Goal: Information Seeking & Learning: Learn about a topic

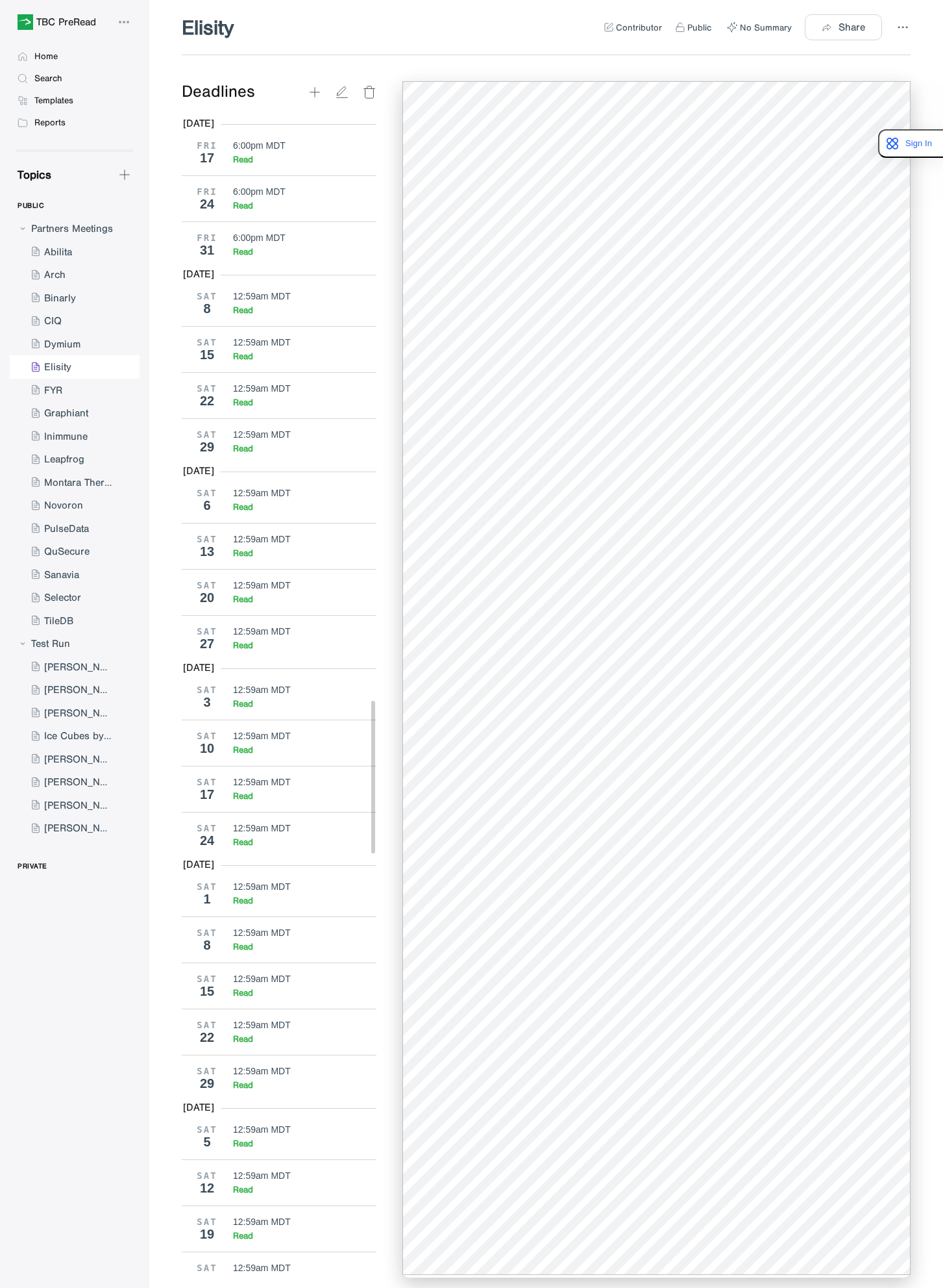
scroll to position [4437, 0]
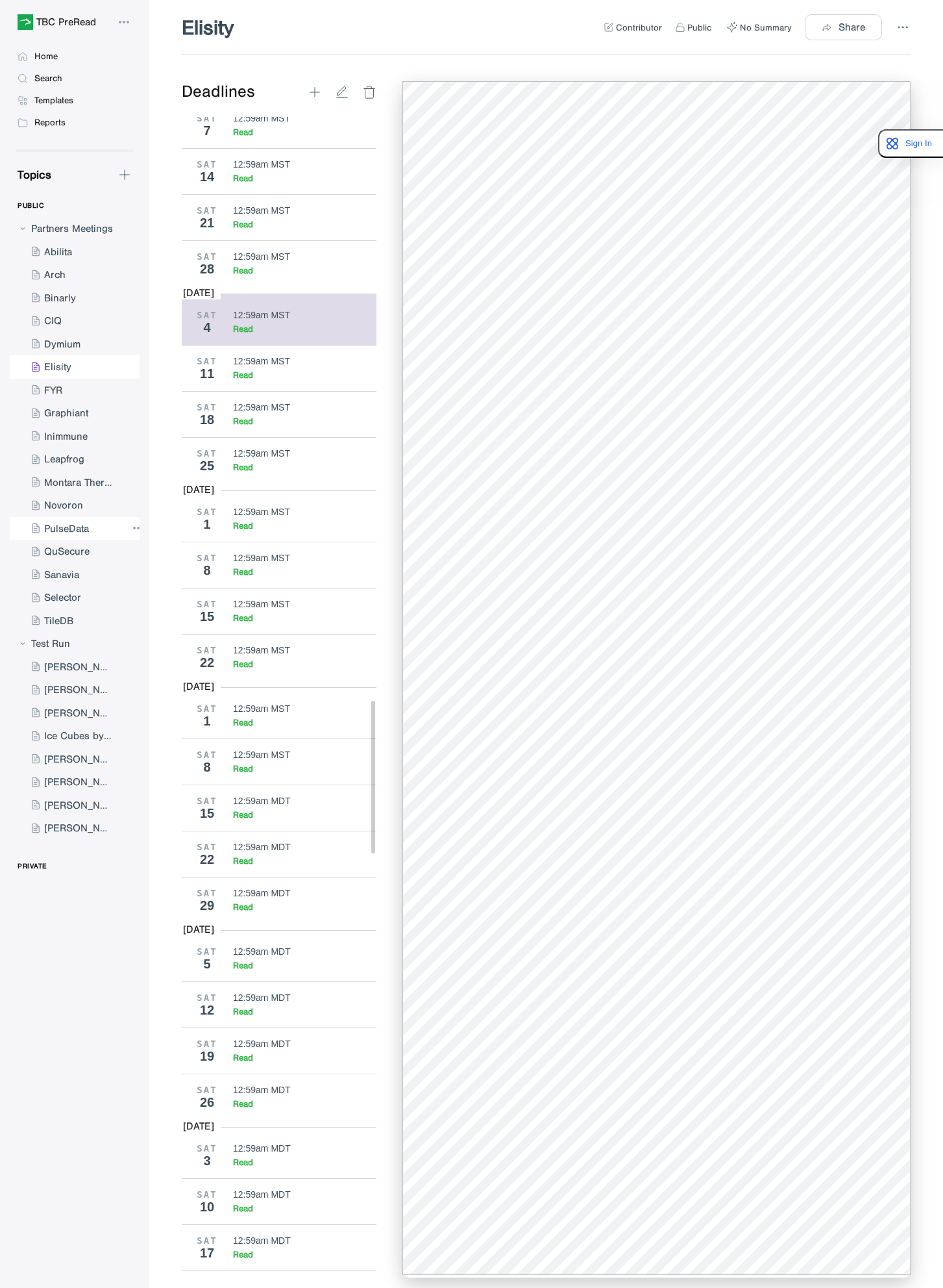
click at [87, 523] on div at bounding box center [68, 529] width 117 height 24
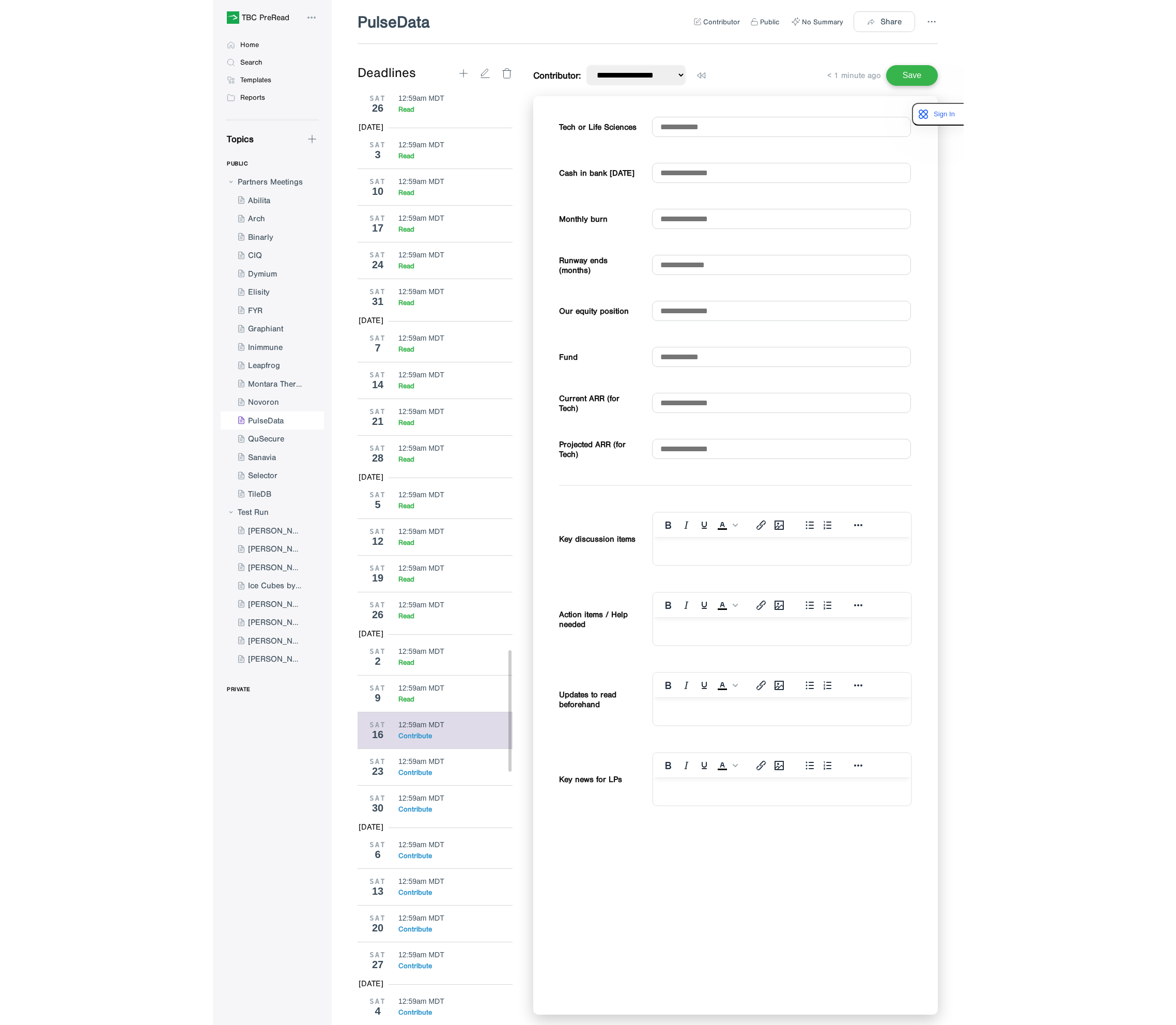
scroll to position [4306, 0]
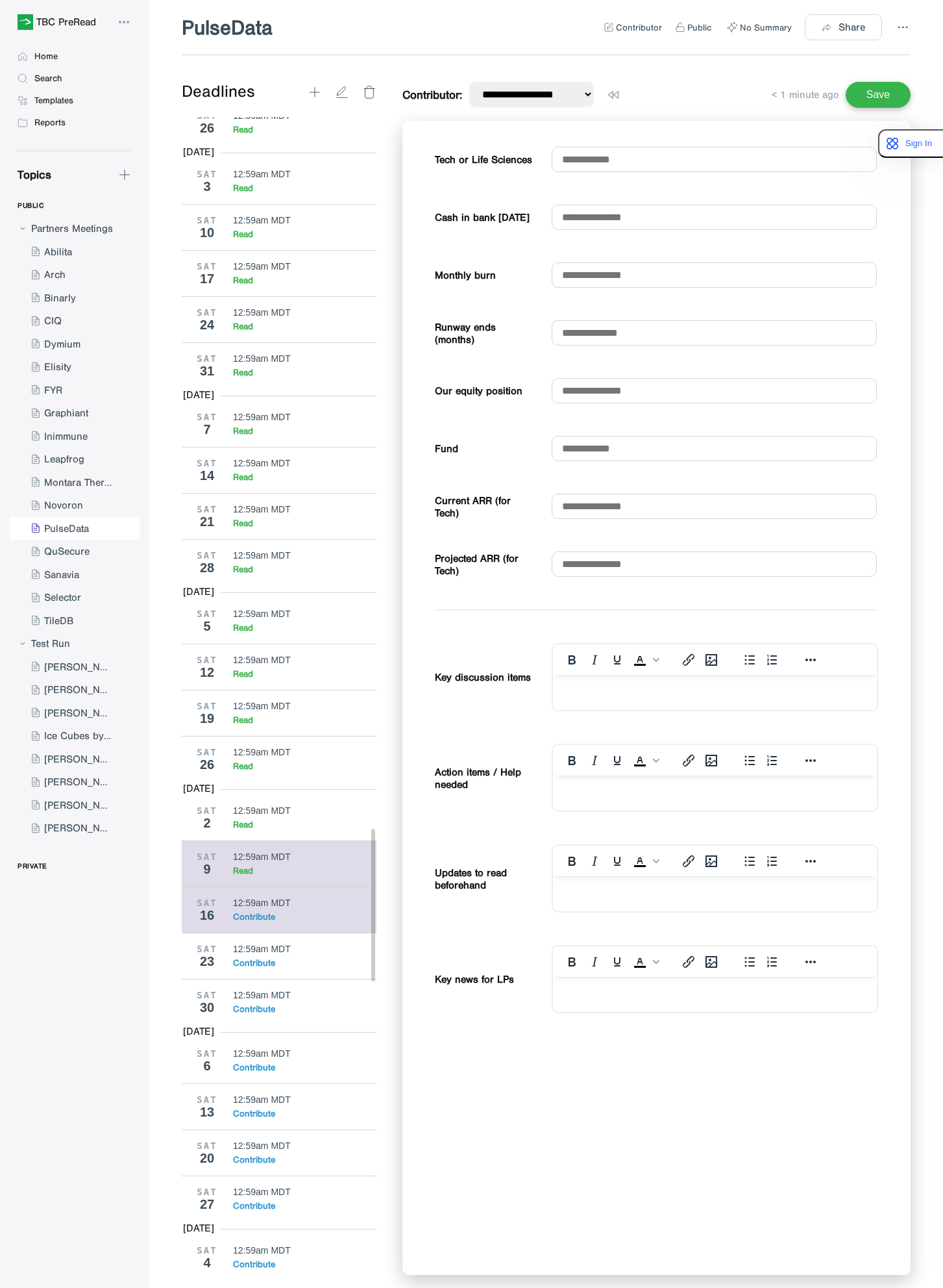
click at [253, 876] on div "12:59am MDT Read" at bounding box center [304, 864] width 144 height 24
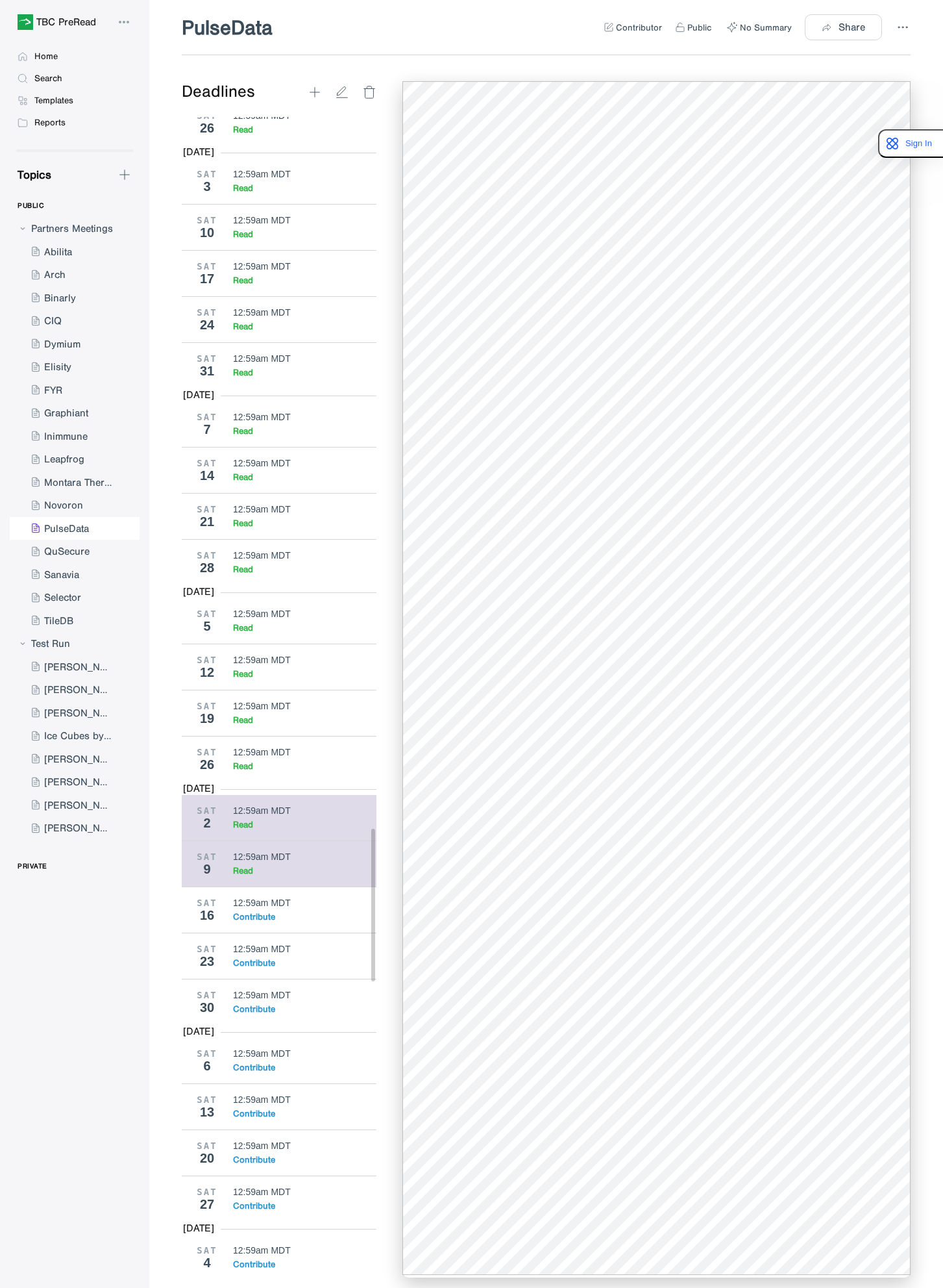
click at [290, 830] on div "Read" at bounding box center [304, 824] width 144 height 11
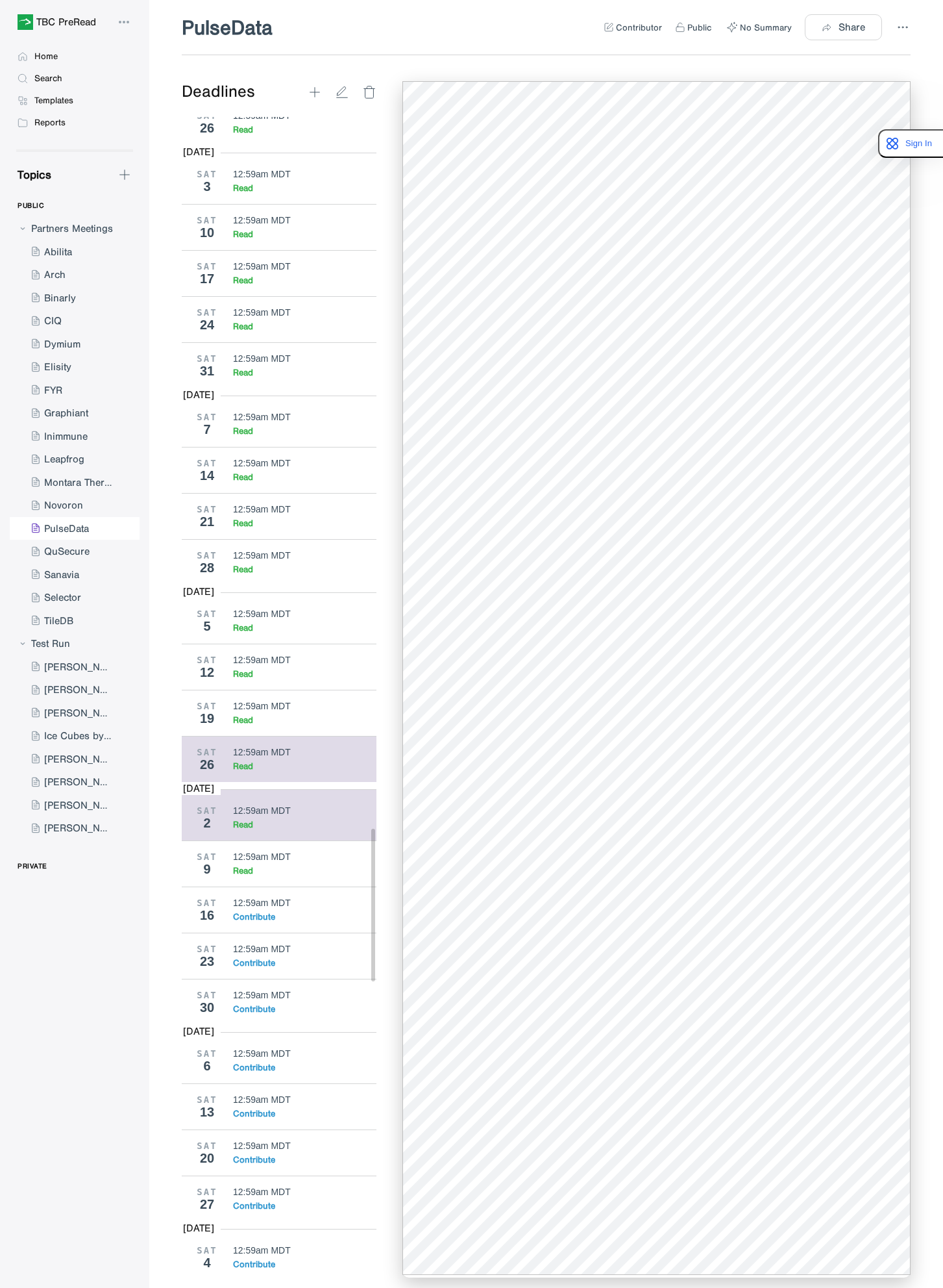
click at [262, 782] on div "SAT 26 12:59am MDT Read" at bounding box center [284, 759] width 204 height 46
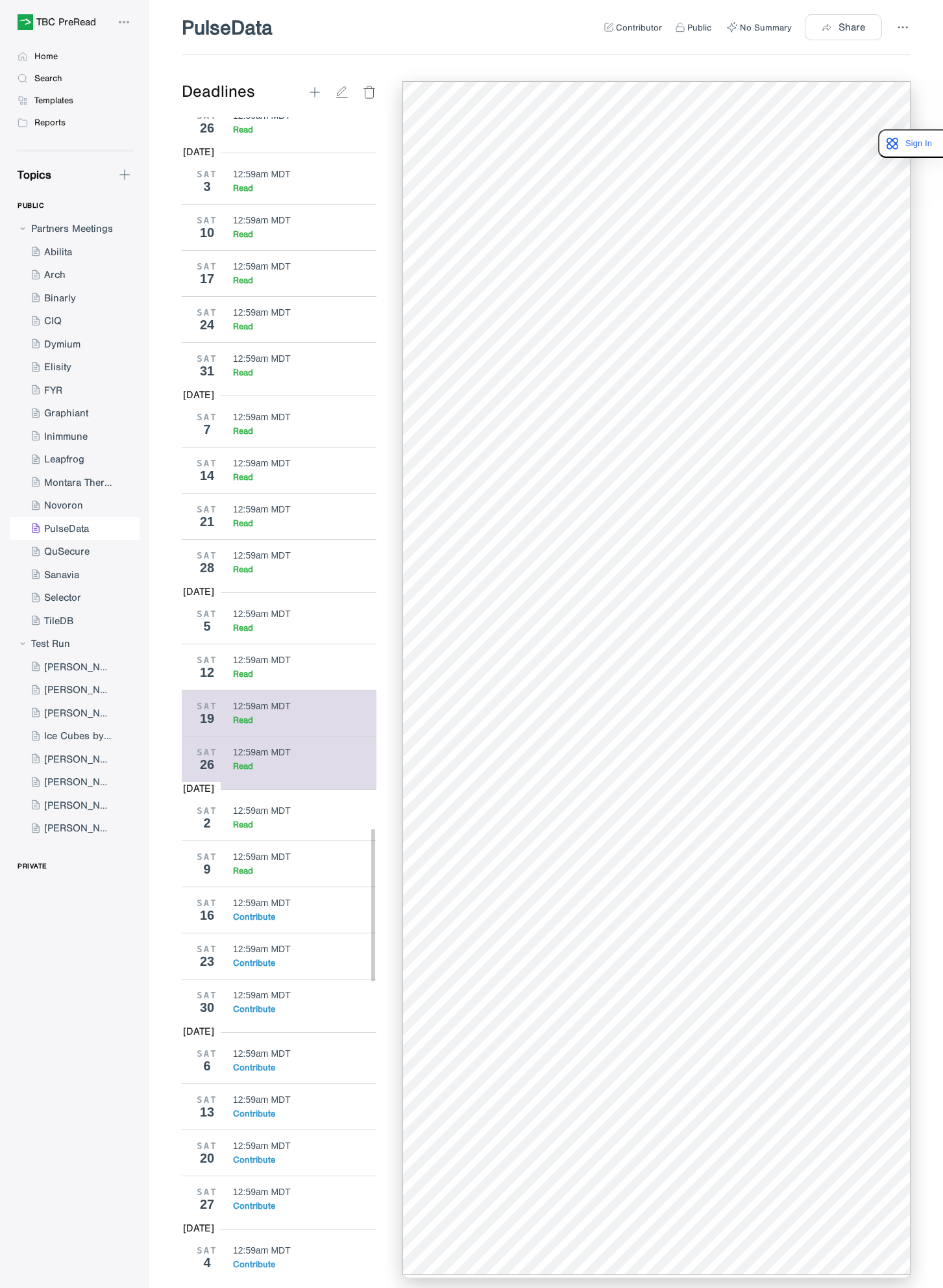
click at [281, 711] on div "12:59am MDT" at bounding box center [261, 705] width 58 height 10
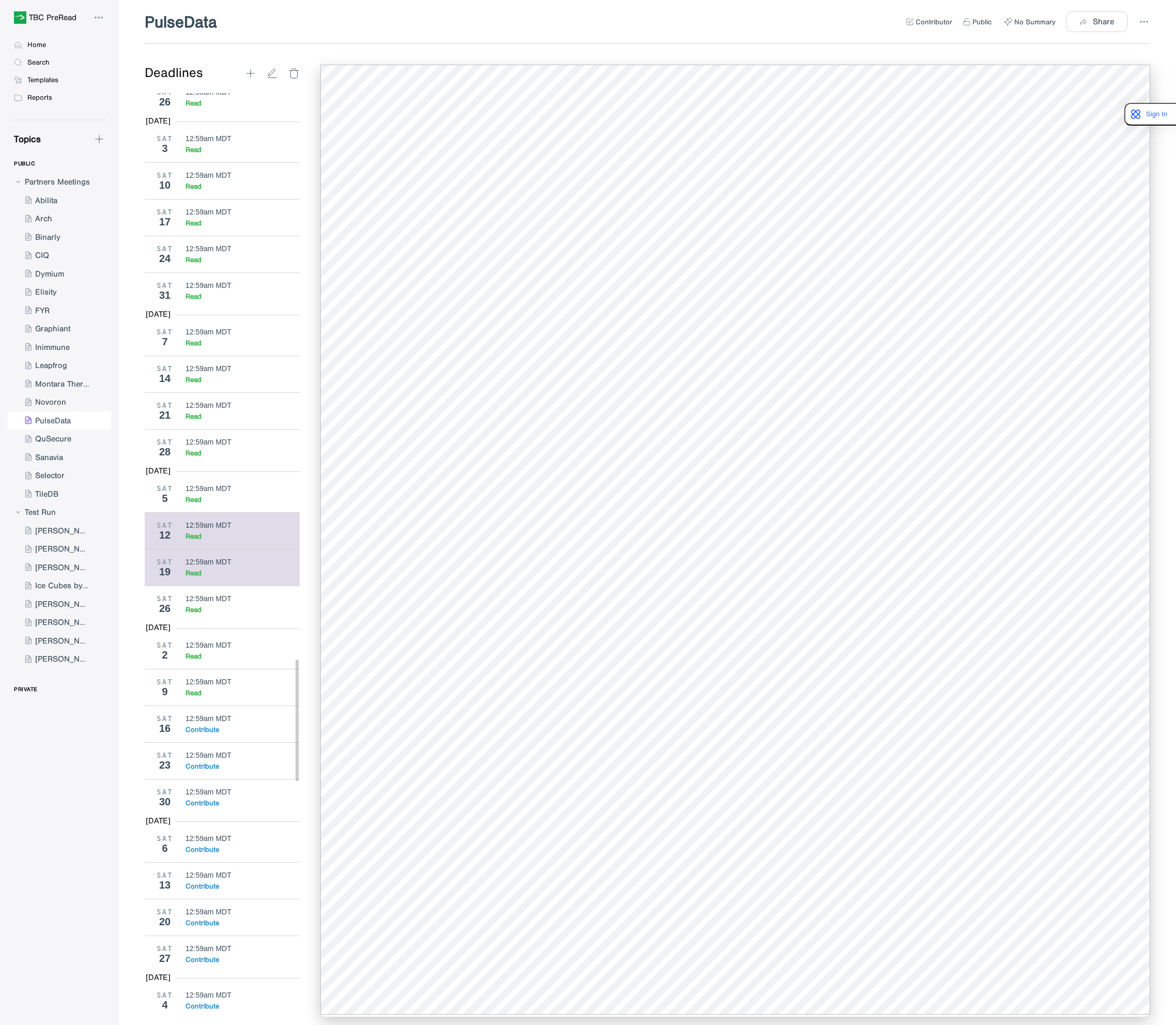
click at [222, 529] on div "12:59am MDT" at bounding box center [208, 525] width 46 height 8
click at [249, 504] on div "Read" at bounding box center [242, 499] width 115 height 9
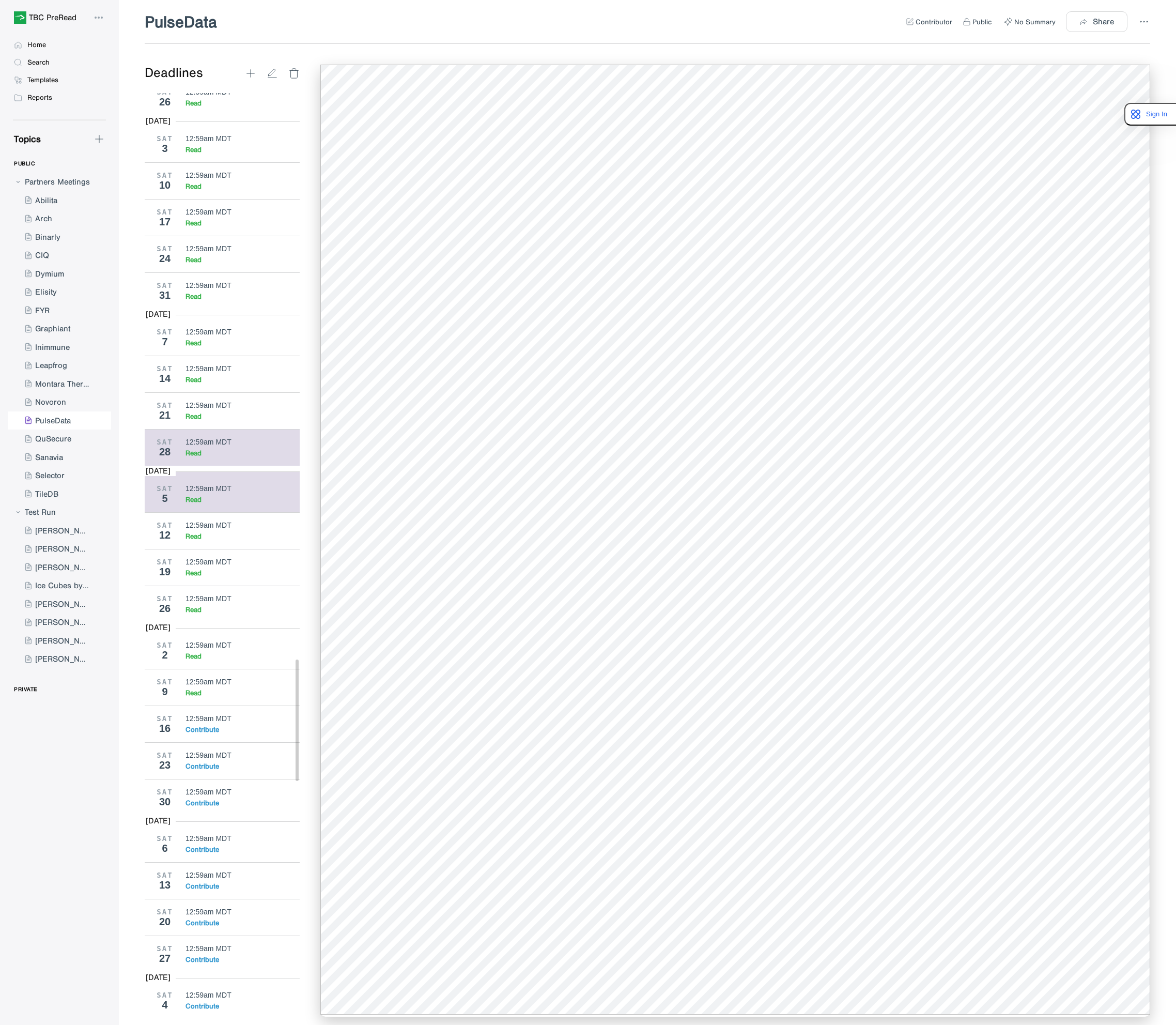
click at [225, 457] on div "Read" at bounding box center [242, 453] width 115 height 9
click at [196, 409] on div "12:59am MDT" at bounding box center [208, 405] width 46 height 8
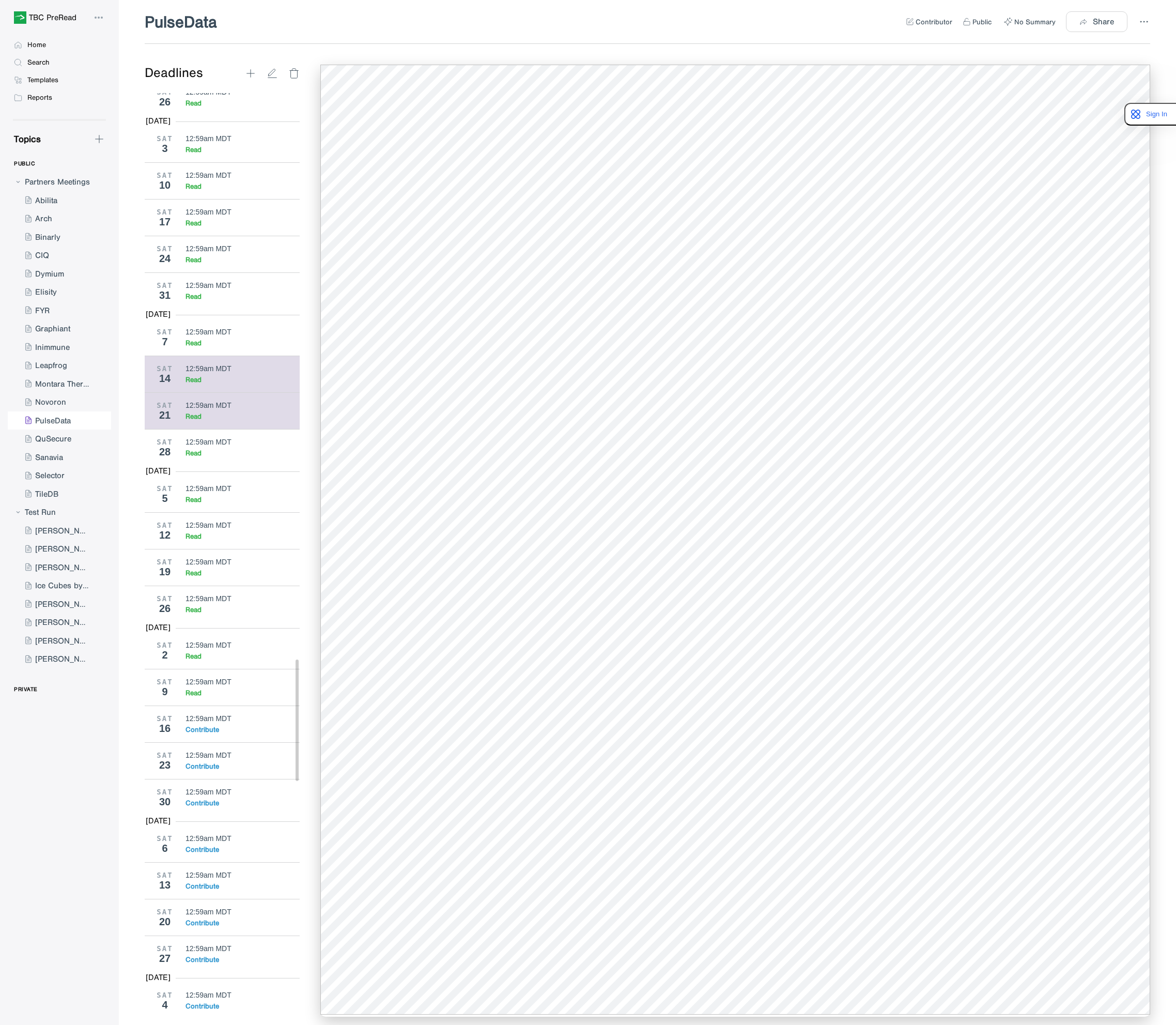
click at [220, 384] on div "Read" at bounding box center [242, 380] width 115 height 9
click at [209, 336] on div "12:59am MDT" at bounding box center [208, 331] width 46 height 8
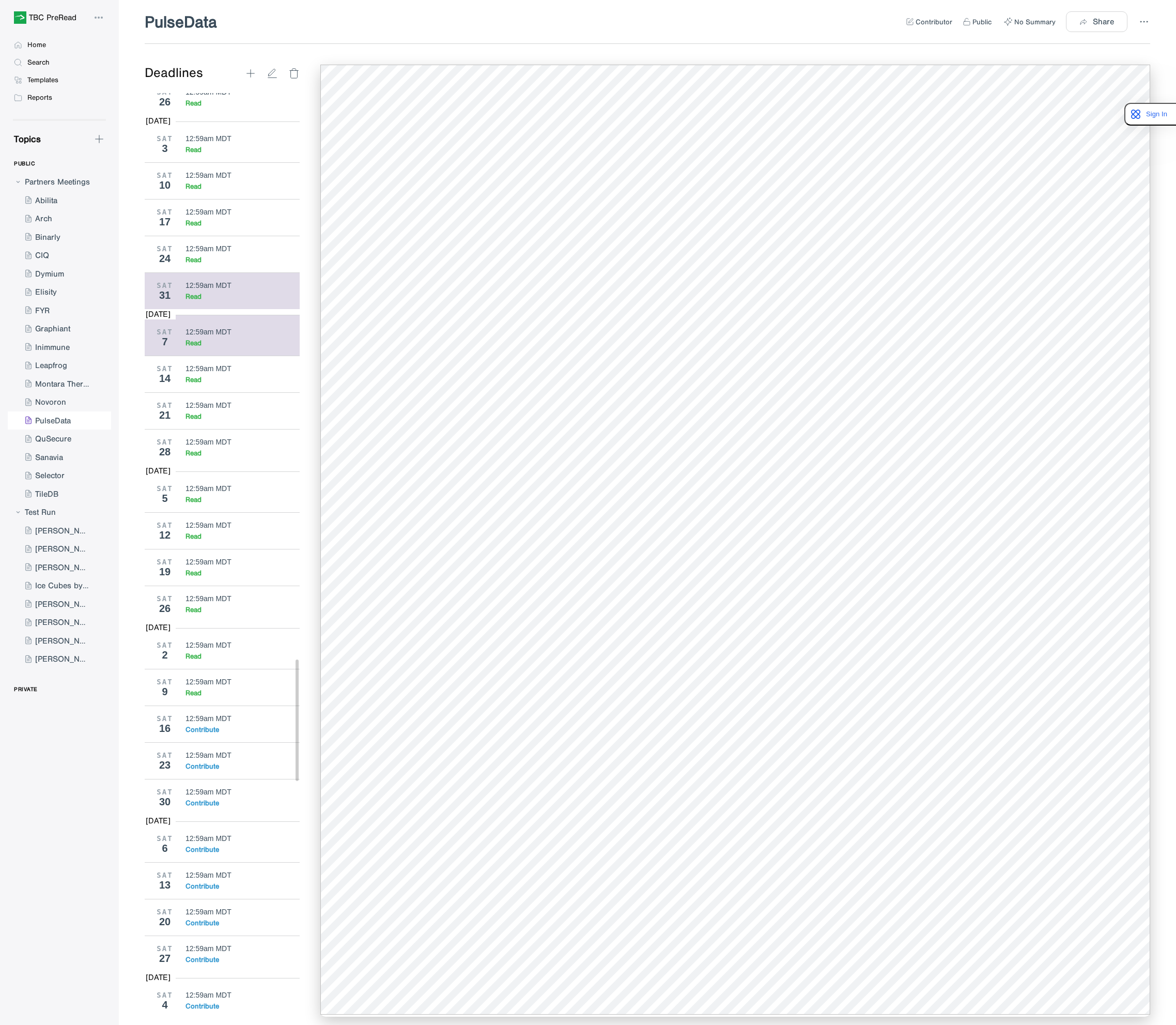
click at [193, 289] on div "12:59am MDT" at bounding box center [208, 285] width 46 height 8
click at [183, 273] on div "SAT 24 12:59am MDT Read" at bounding box center [226, 254] width 163 height 37
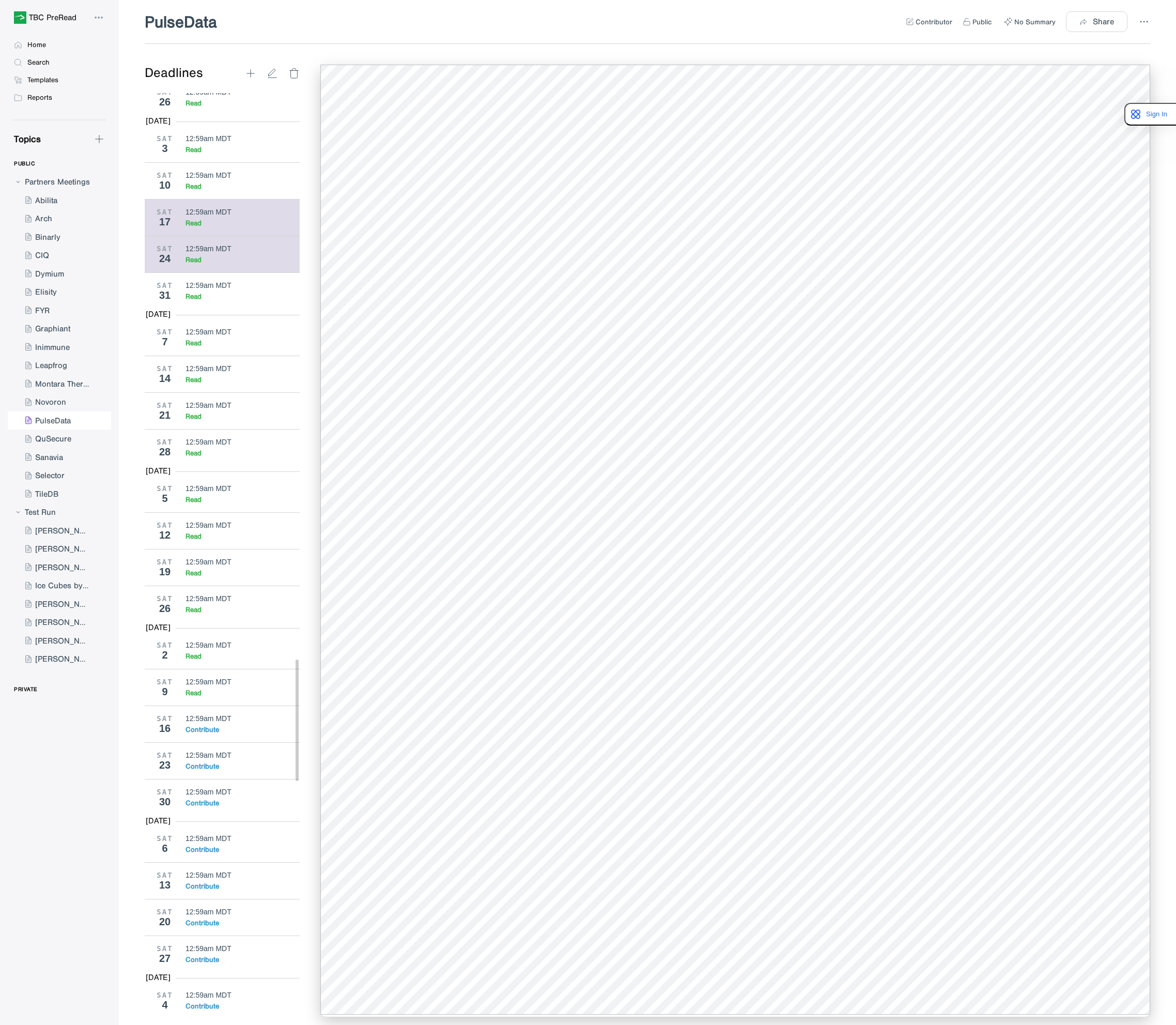
click at [197, 227] on div "Read" at bounding box center [193, 223] width 16 height 9
click at [200, 179] on div "12:59am MDT" at bounding box center [208, 175] width 46 height 8
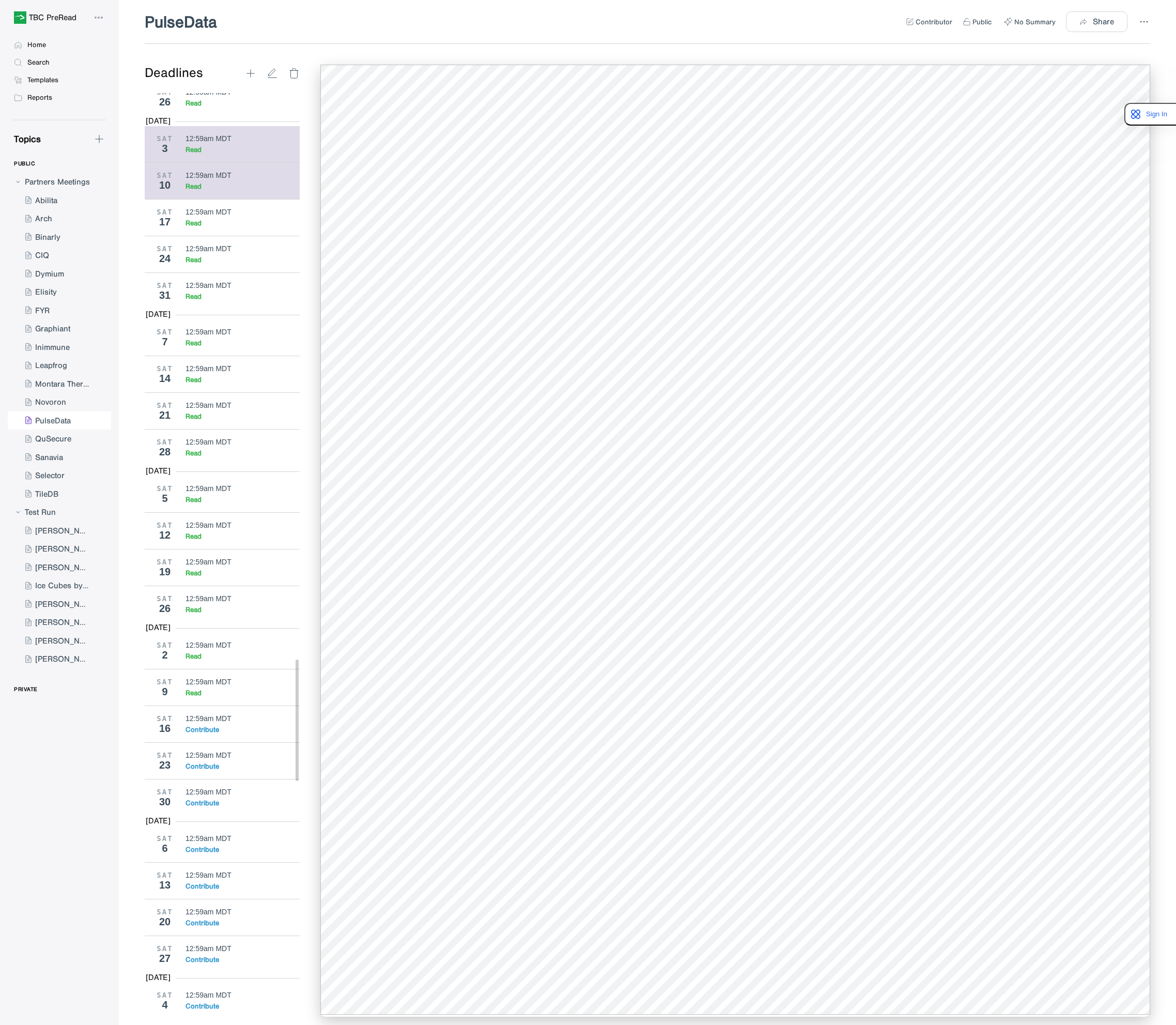
click at [236, 143] on div "12:59am MDT" at bounding box center [242, 138] width 115 height 8
click at [225, 96] on div "12:59am MDT" at bounding box center [208, 92] width 46 height 8
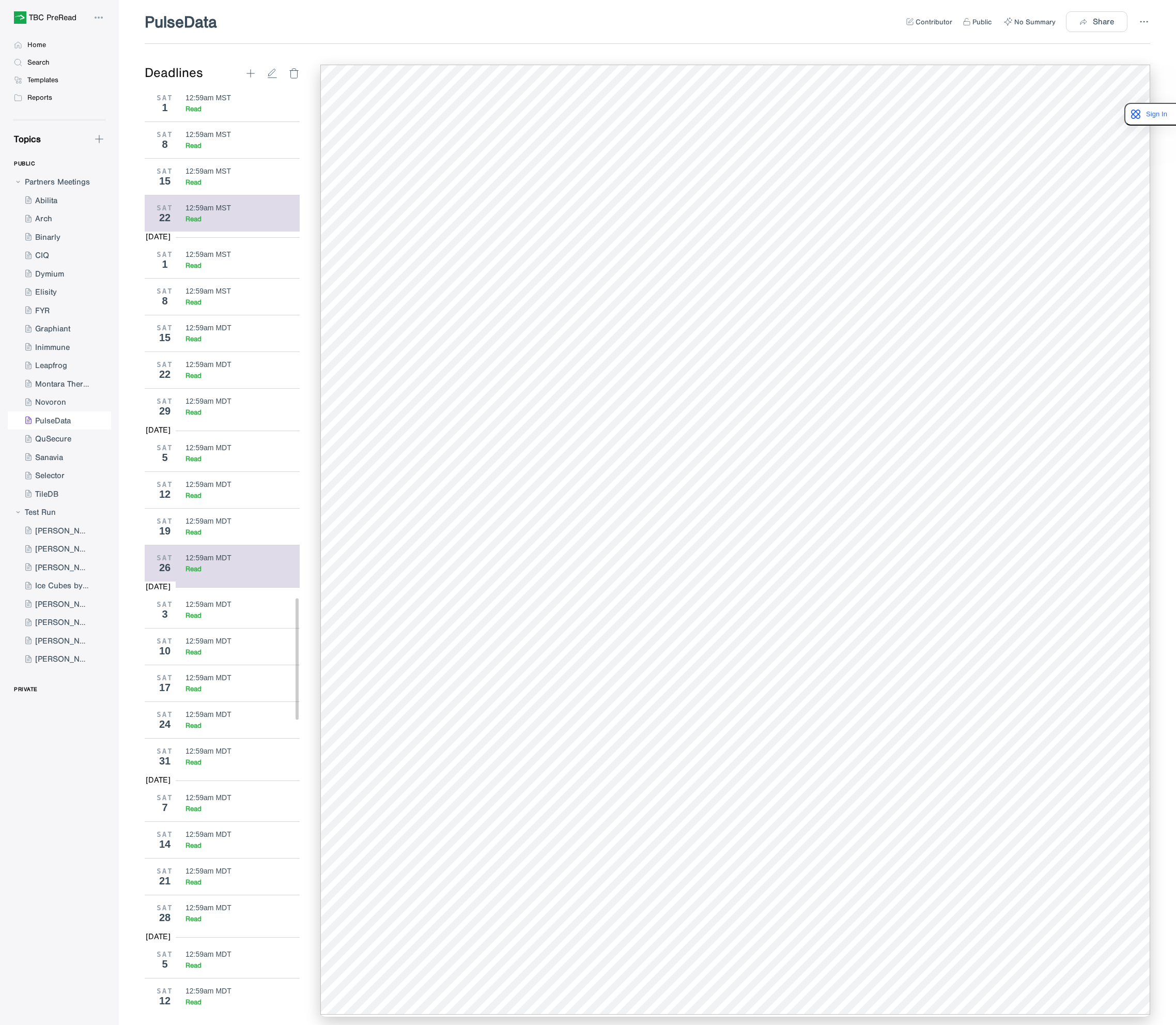
scroll to position [3686, 0]
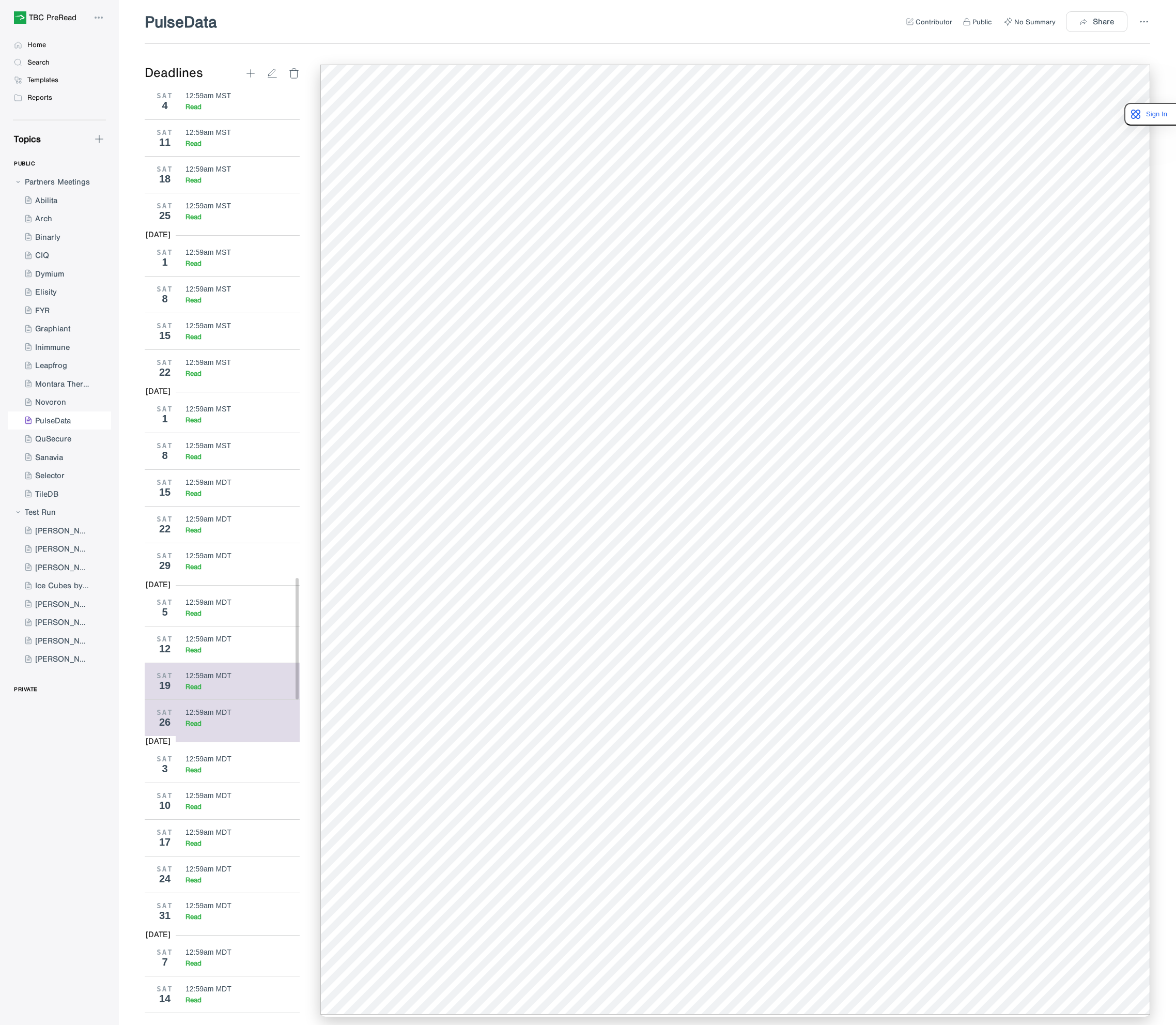
click at [211, 680] on div "12:59am MDT" at bounding box center [208, 675] width 46 height 8
click at [208, 643] on div "12:59am MDT" at bounding box center [208, 638] width 46 height 8
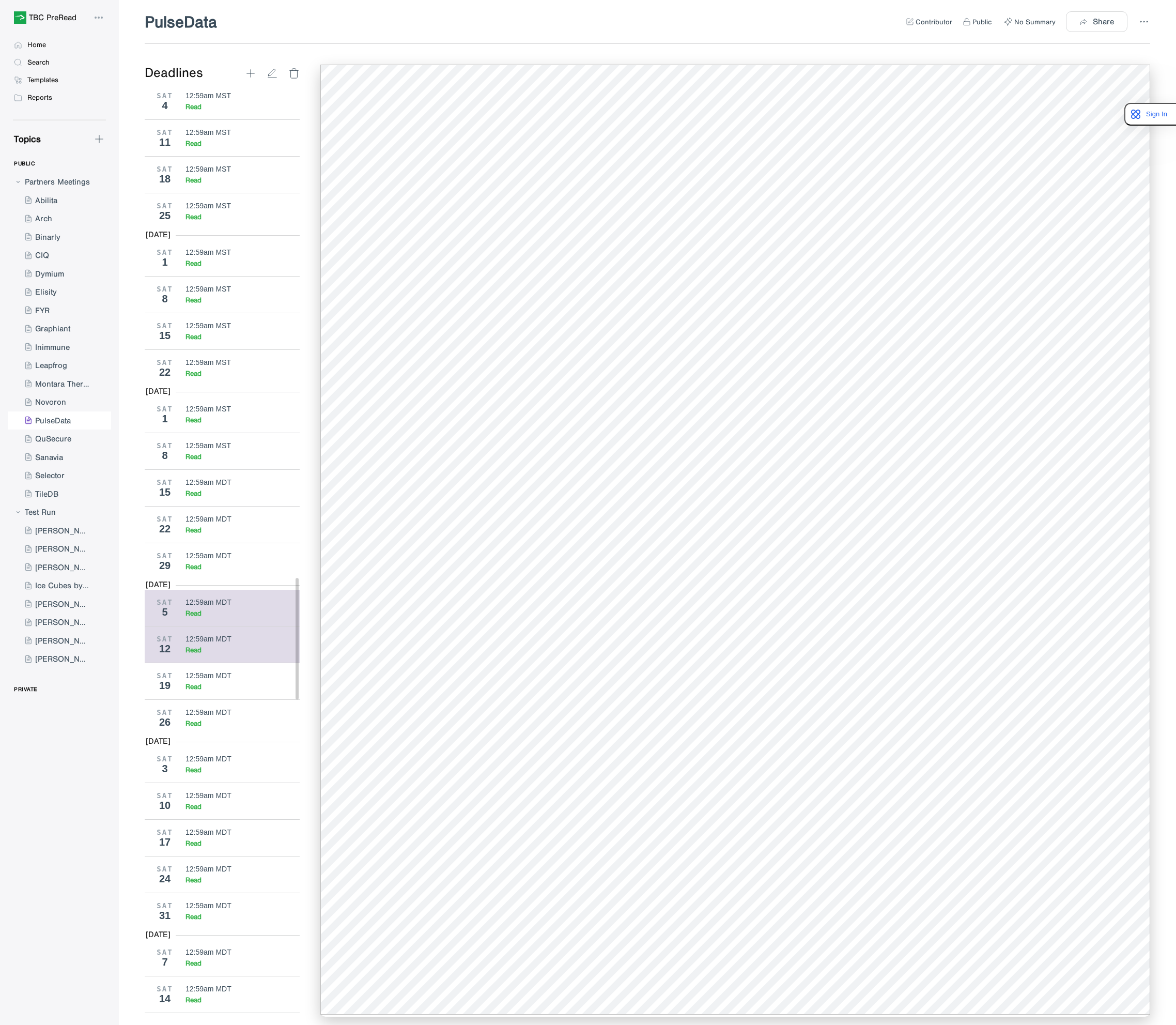
click at [231, 626] on div "SAT 5 12:59am MDT Read" at bounding box center [226, 608] width 163 height 36
click at [223, 580] on div "SAT 29 12:59am MDT Read" at bounding box center [226, 561] width 163 height 37
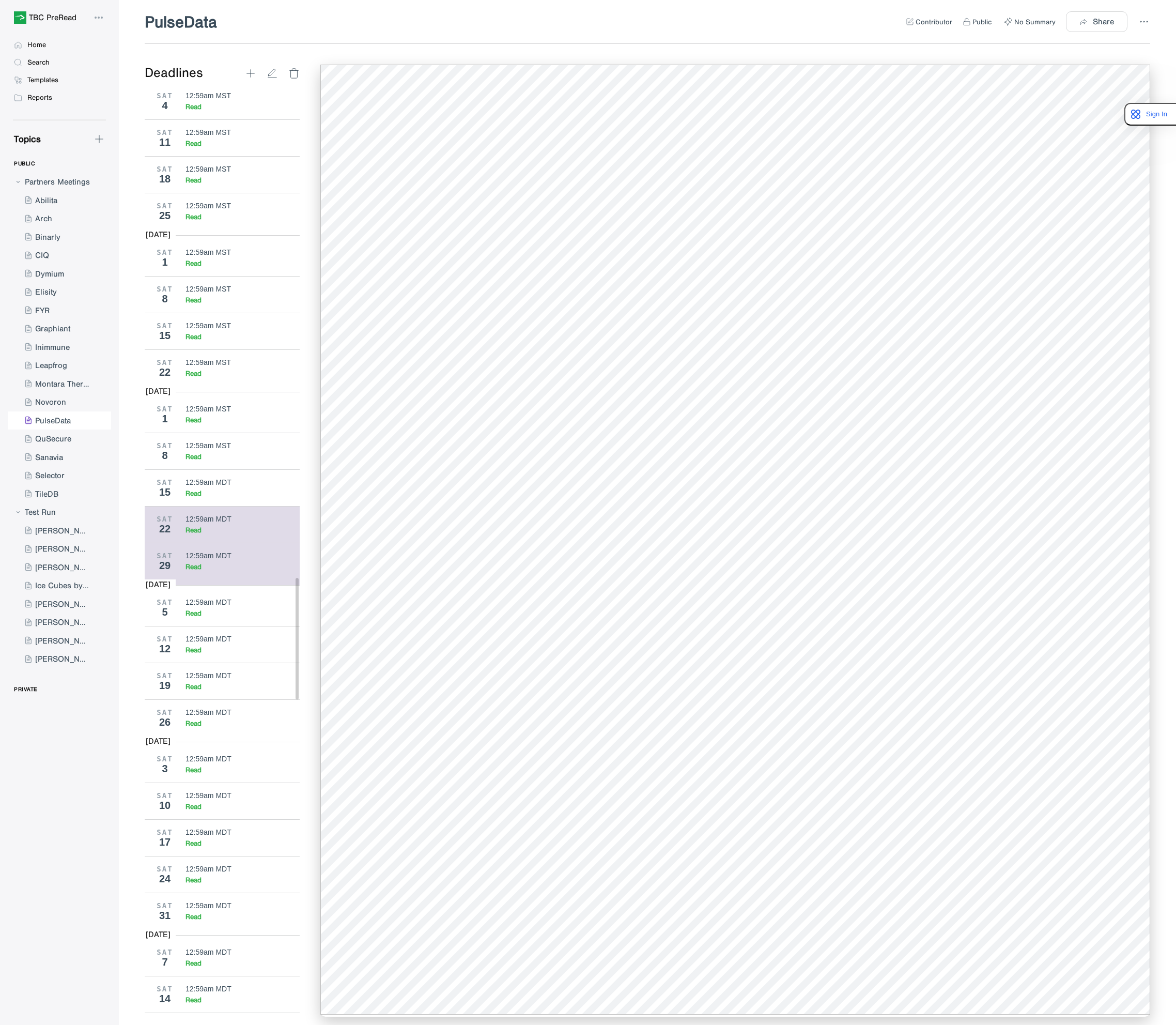
click at [211, 534] on div "12:59am MDT Read" at bounding box center [242, 525] width 115 height 19
click at [211, 498] on div "Read" at bounding box center [242, 493] width 115 height 9
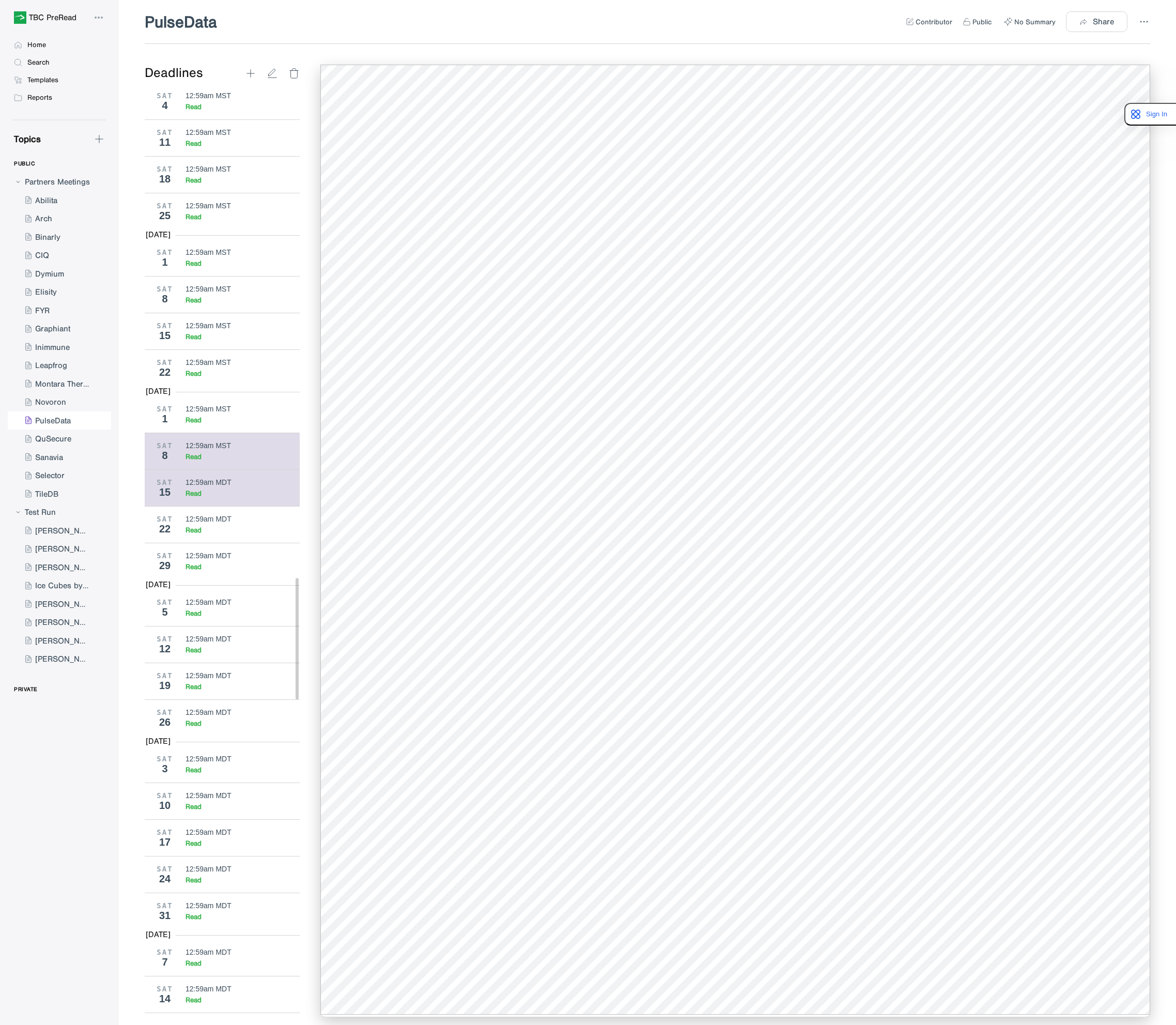
click at [246, 450] on div "12:59am MST" at bounding box center [242, 445] width 115 height 8
click at [241, 424] on div "Read" at bounding box center [242, 420] width 115 height 9
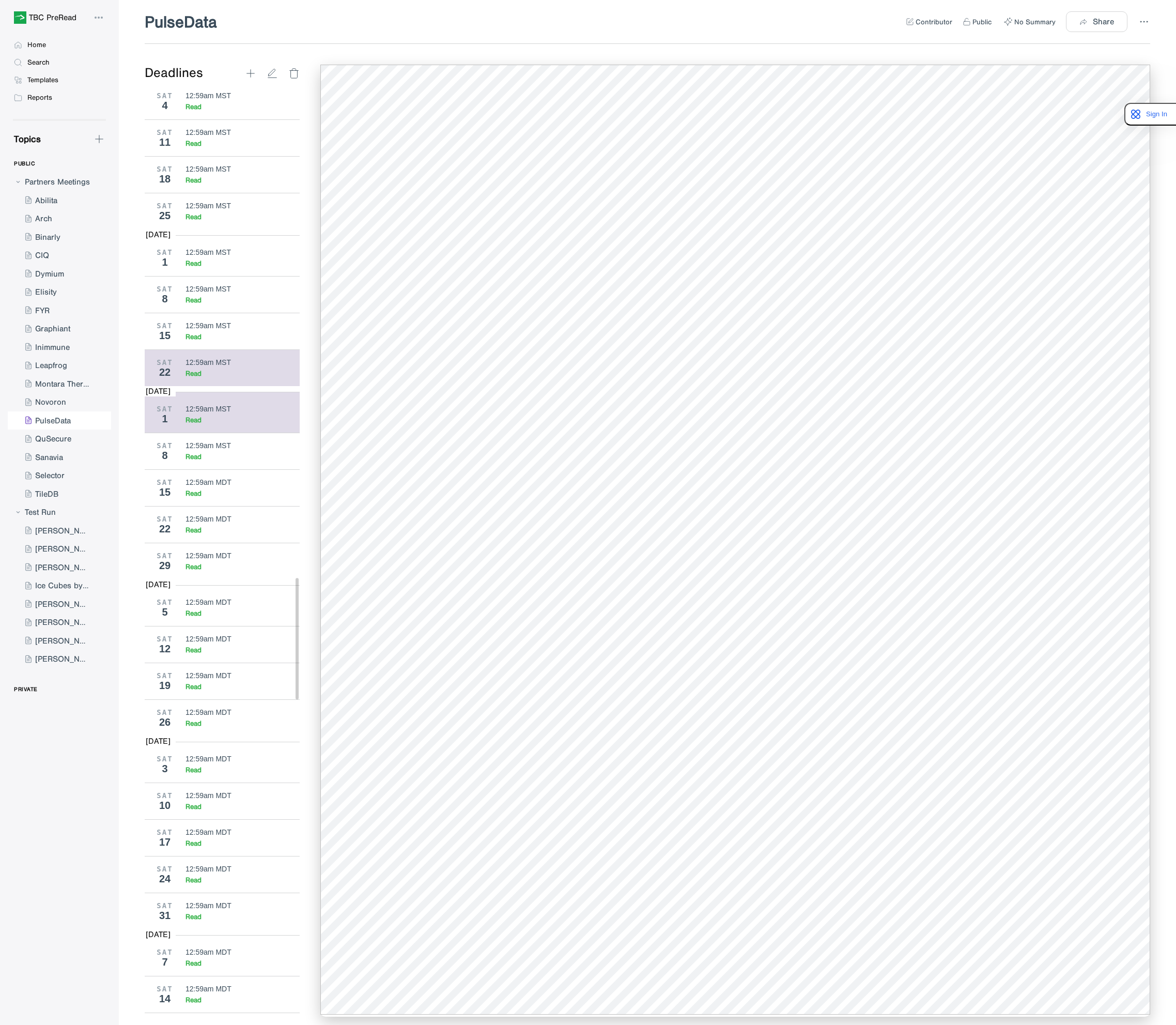
click at [207, 366] on div "12:59am MST" at bounding box center [208, 362] width 45 height 8
click at [198, 341] on div "Read" at bounding box center [193, 337] width 16 height 9
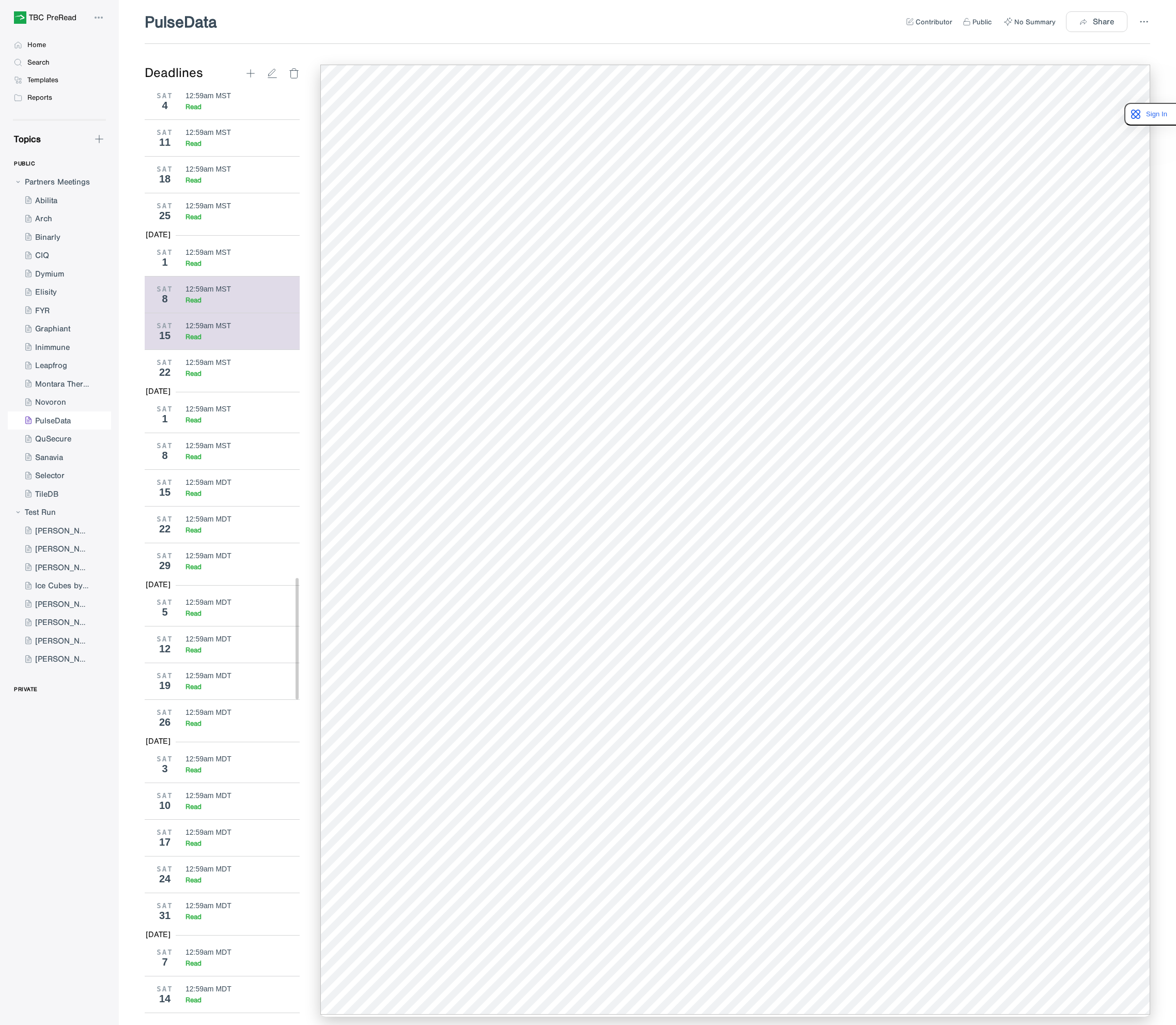
click at [208, 293] on div "12:59am MST" at bounding box center [208, 289] width 45 height 8
click at [191, 256] on div "12:59am MST" at bounding box center [208, 252] width 45 height 8
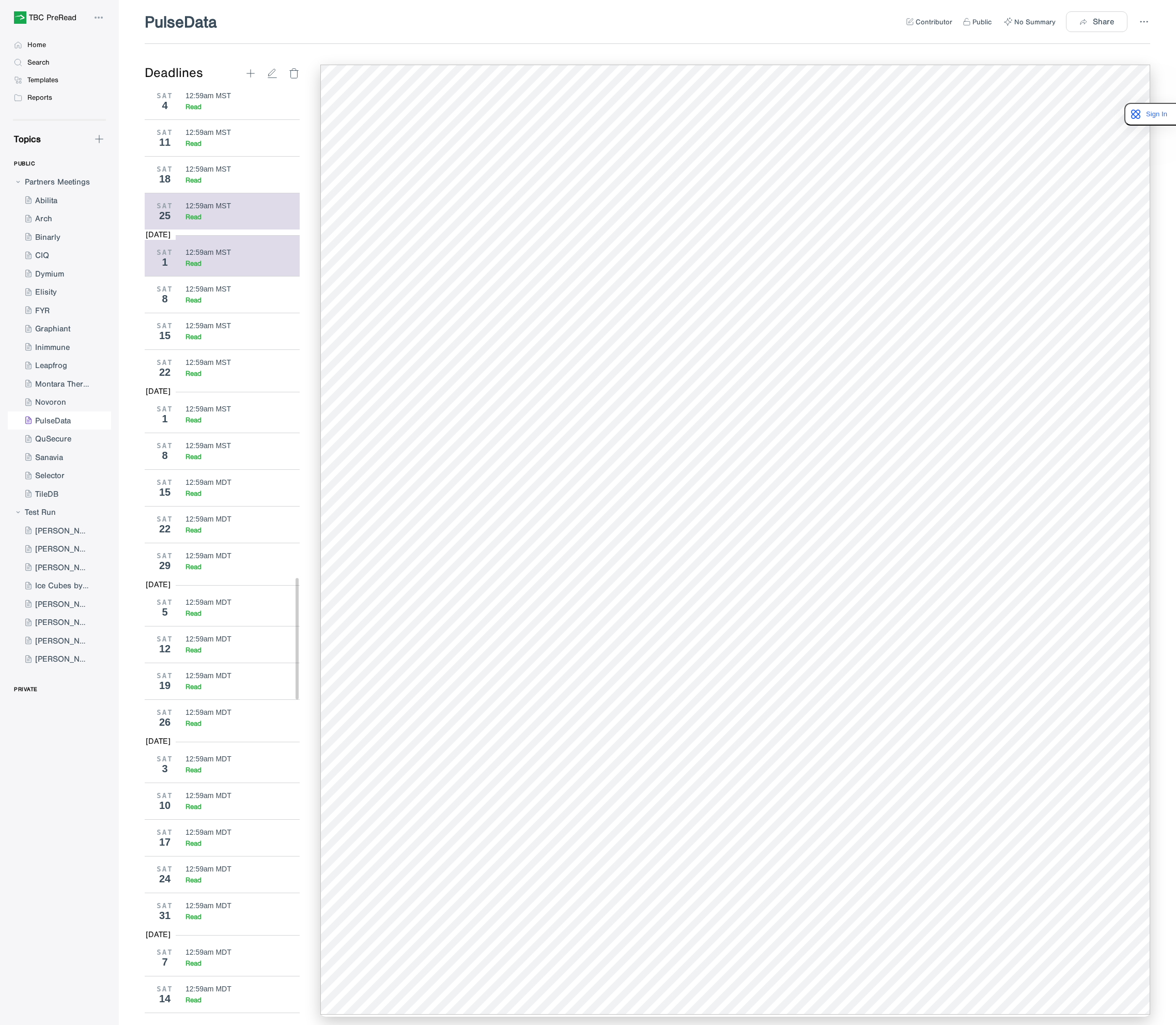
click at [209, 210] on div "12:59am MST" at bounding box center [208, 205] width 45 height 8
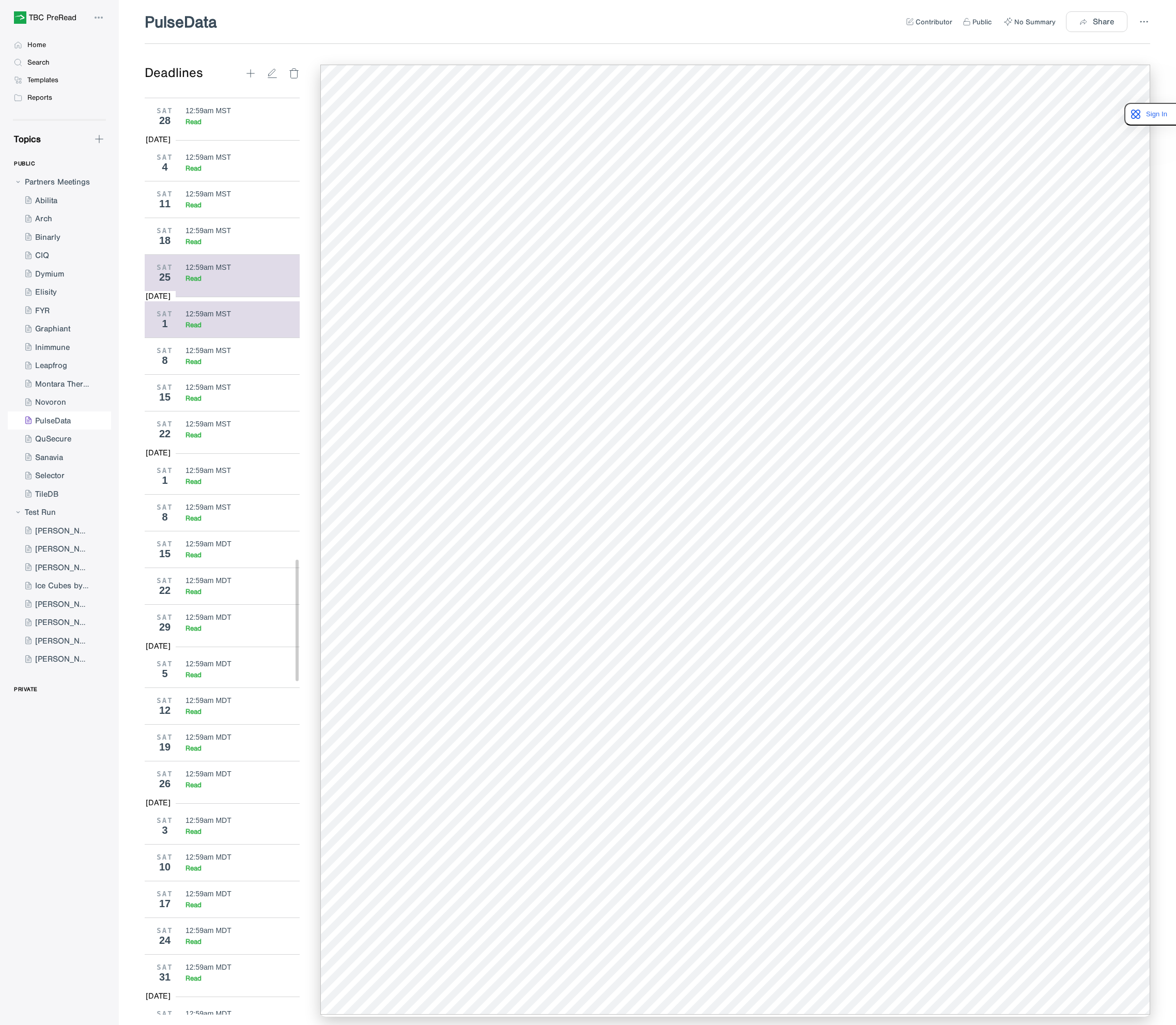
scroll to position [3531, 0]
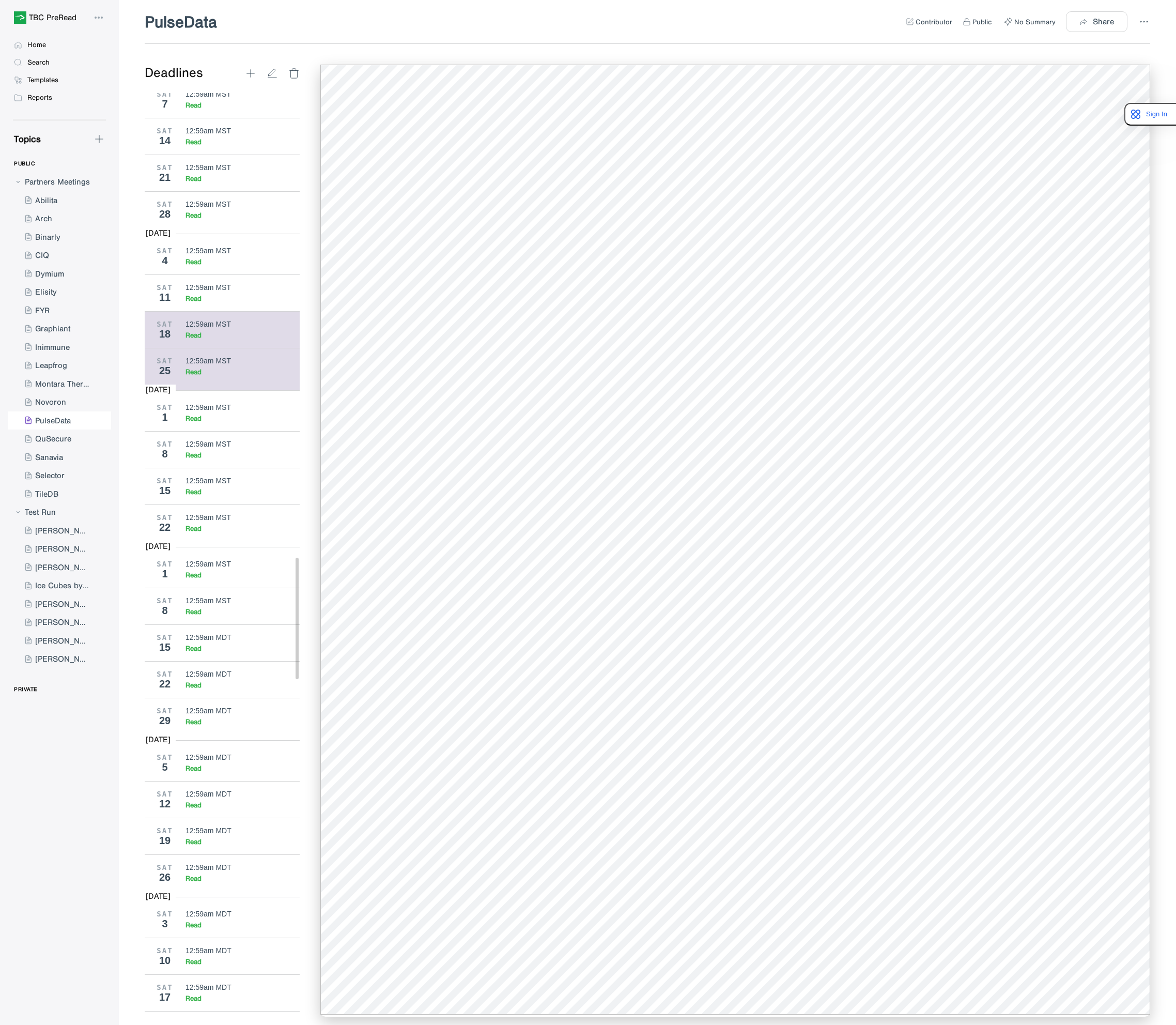
click at [211, 339] on div "Read" at bounding box center [242, 335] width 115 height 9
click at [190, 311] on div "SAT 11 12:59am MST Read" at bounding box center [226, 293] width 163 height 37
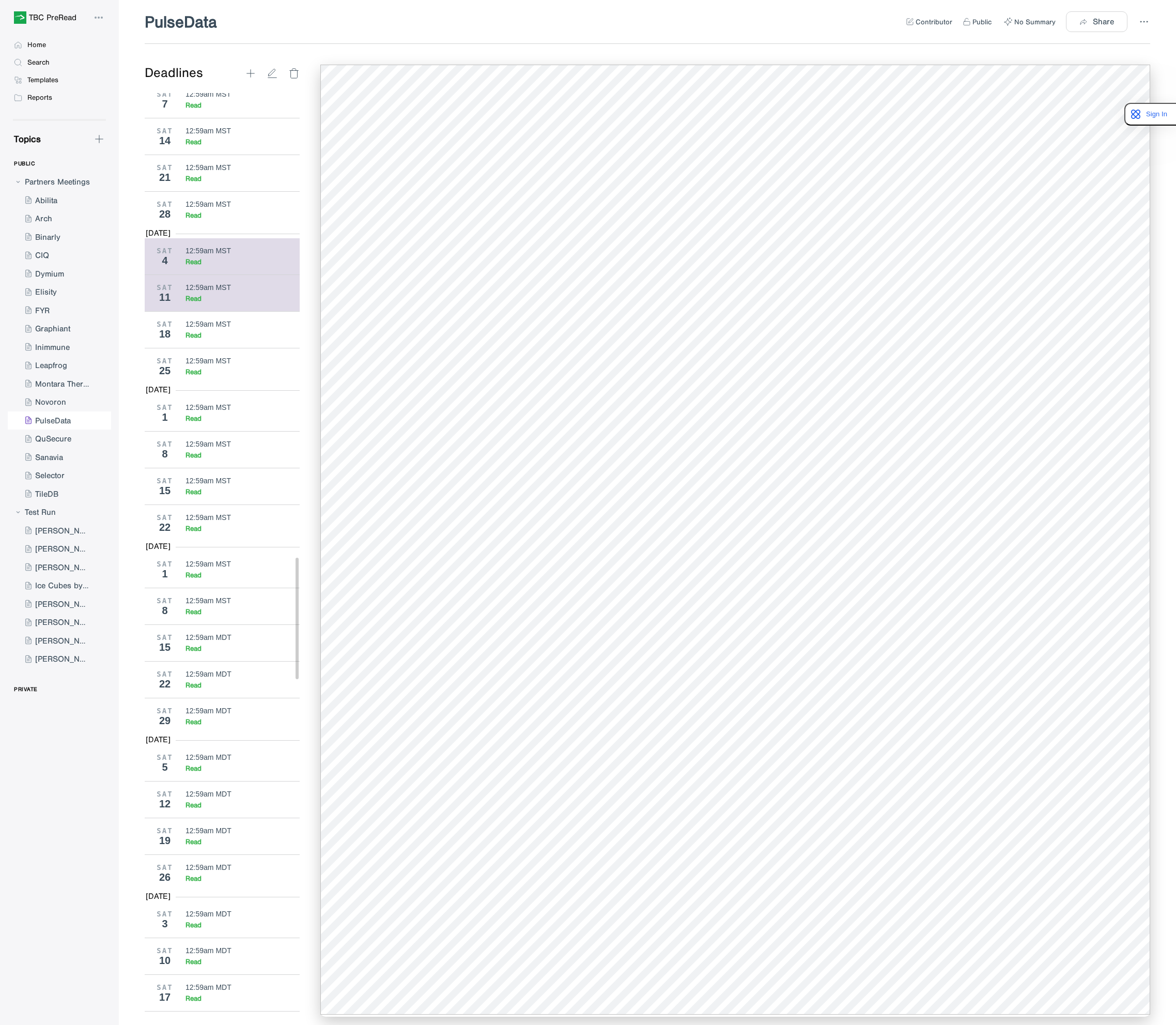
click at [194, 255] on div "12:59am MST" at bounding box center [208, 250] width 45 height 8
